Goal: Navigation & Orientation: Find specific page/section

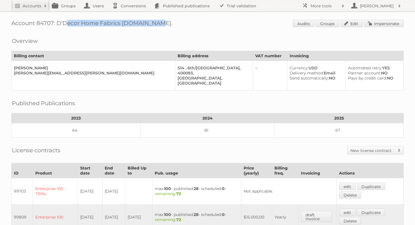
drag, startPoint x: 150, startPoint y: 21, endPoint x: 57, endPoint y: 22, distance: 93.7
click at [57, 22] on h1 "Account 84707: D'Decor Home Fabrics [DOMAIN_NAME]. Audits Groups Edit Impersona…" at bounding box center [207, 24] width 392 height 8
copy h1 "D'Decor Home Fabrics [DOMAIN_NAME]."
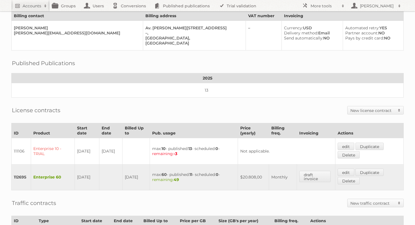
scroll to position [183, 0]
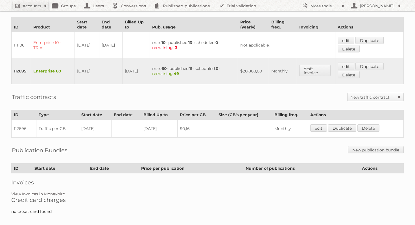
click at [53, 192] on link "View Invoices in Moneybird" at bounding box center [38, 194] width 54 height 5
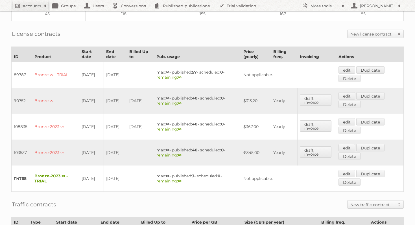
scroll to position [116, 0]
